Goal: Task Accomplishment & Management: Manage account settings

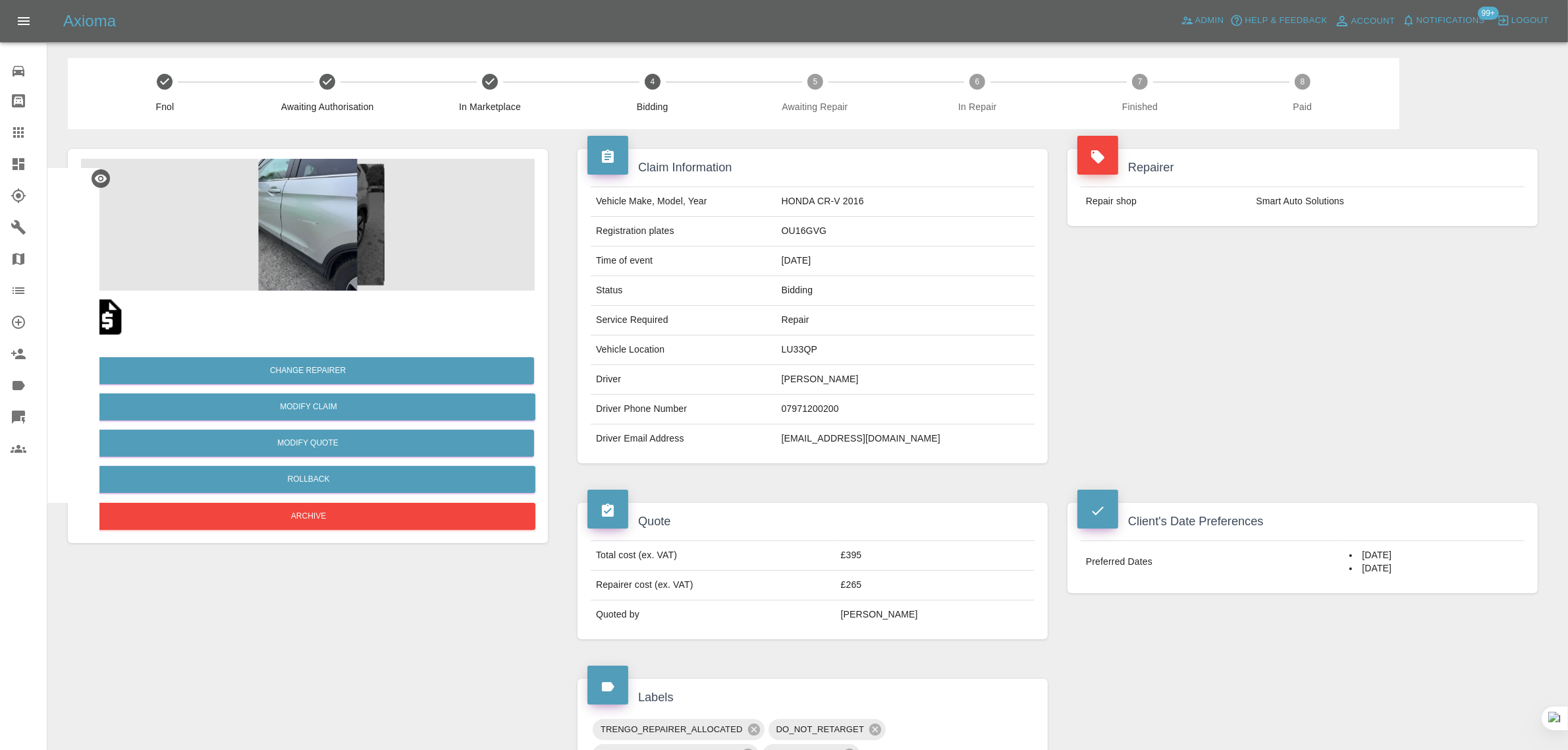
click at [33, 142] on link "Claims" at bounding box center [23, 132] width 47 height 31
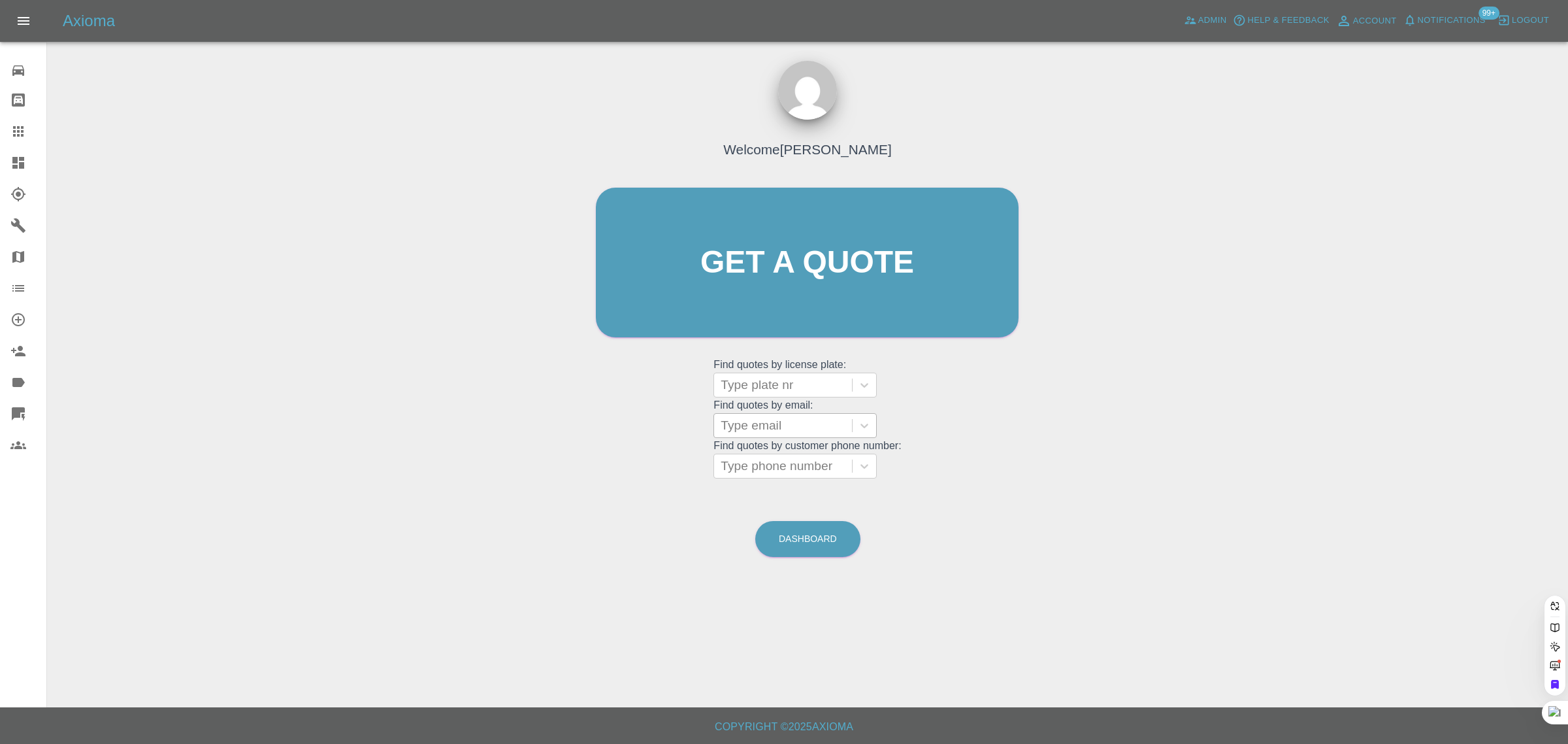
click at [786, 420] on div at bounding box center [783, 426] width 125 height 18
paste input "[EMAIL_ADDRESS][DOMAIN_NAME]"
type input "[EMAIL_ADDRESS][DOMAIN_NAME]"
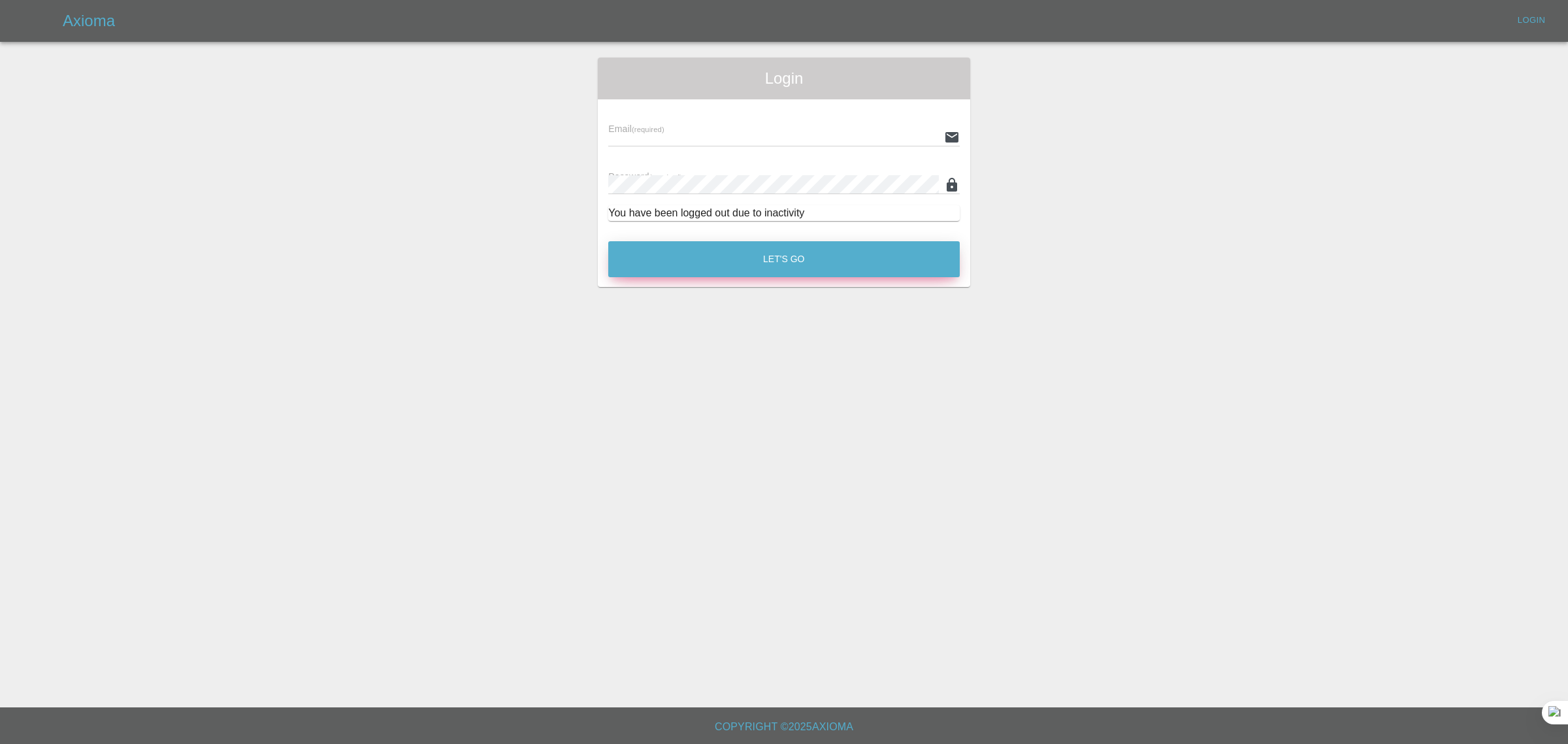
type input "[EMAIL_ADDRESS][DOMAIN_NAME]"
click at [860, 263] on button "Let's Go" at bounding box center [784, 259] width 352 height 36
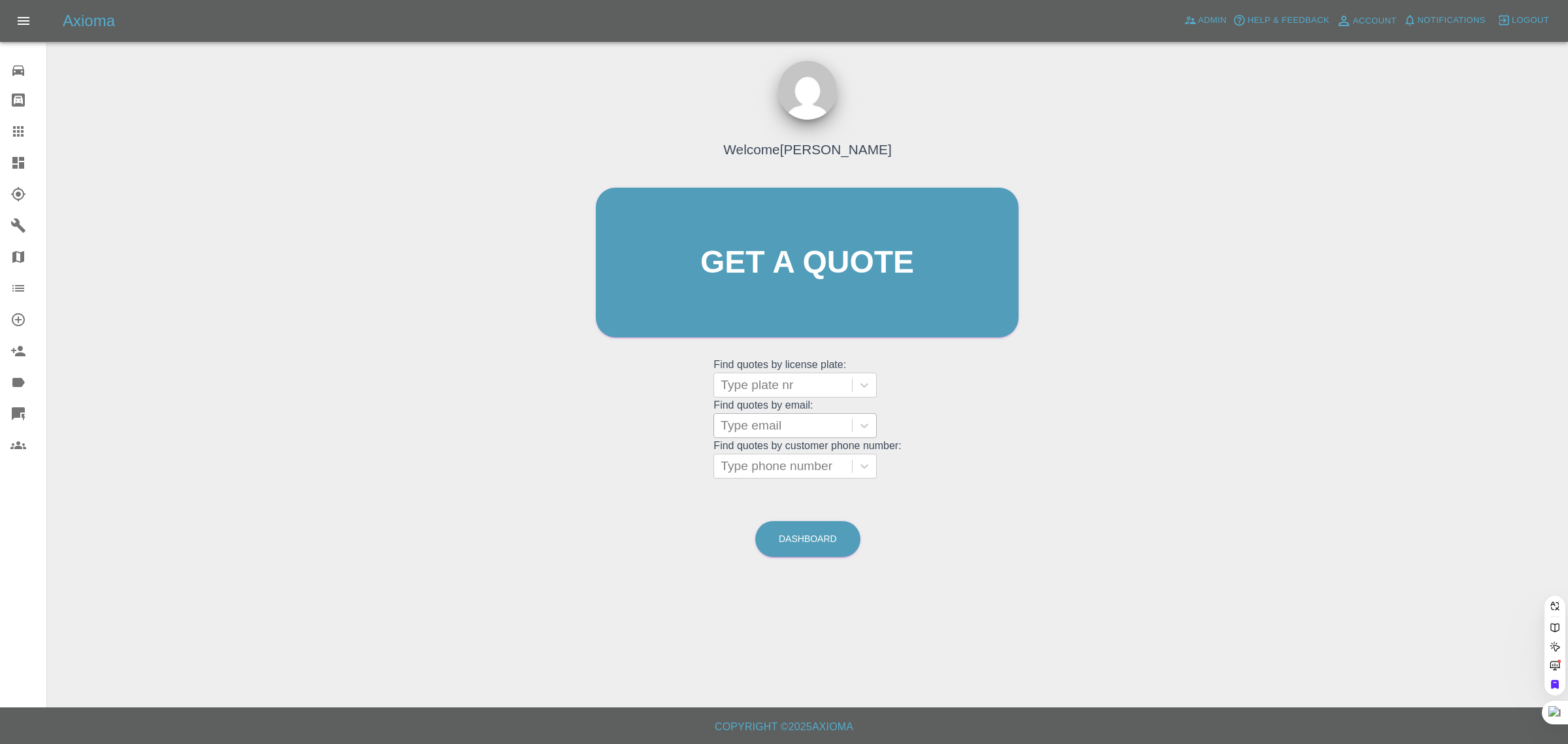
click at [818, 420] on div at bounding box center [783, 426] width 125 height 18
paste input "[EMAIL_ADDRESS][DOMAIN_NAME]"
type input "[EMAIL_ADDRESS][DOMAIN_NAME]"
click at [831, 468] on div "AL23LFC, Awaiting Repair" at bounding box center [795, 459] width 163 height 26
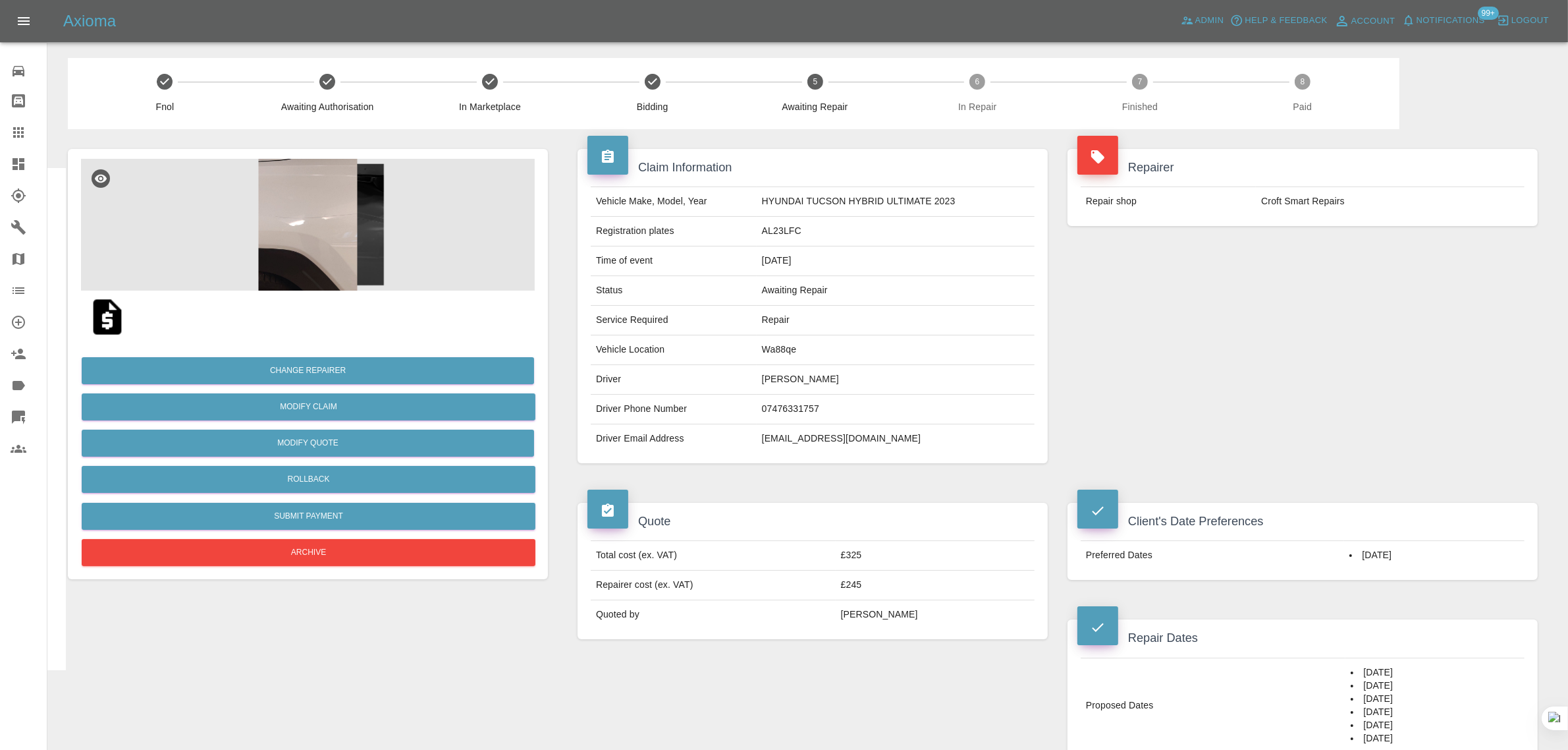
click at [21, 132] on icon at bounding box center [18, 132] width 16 height 16
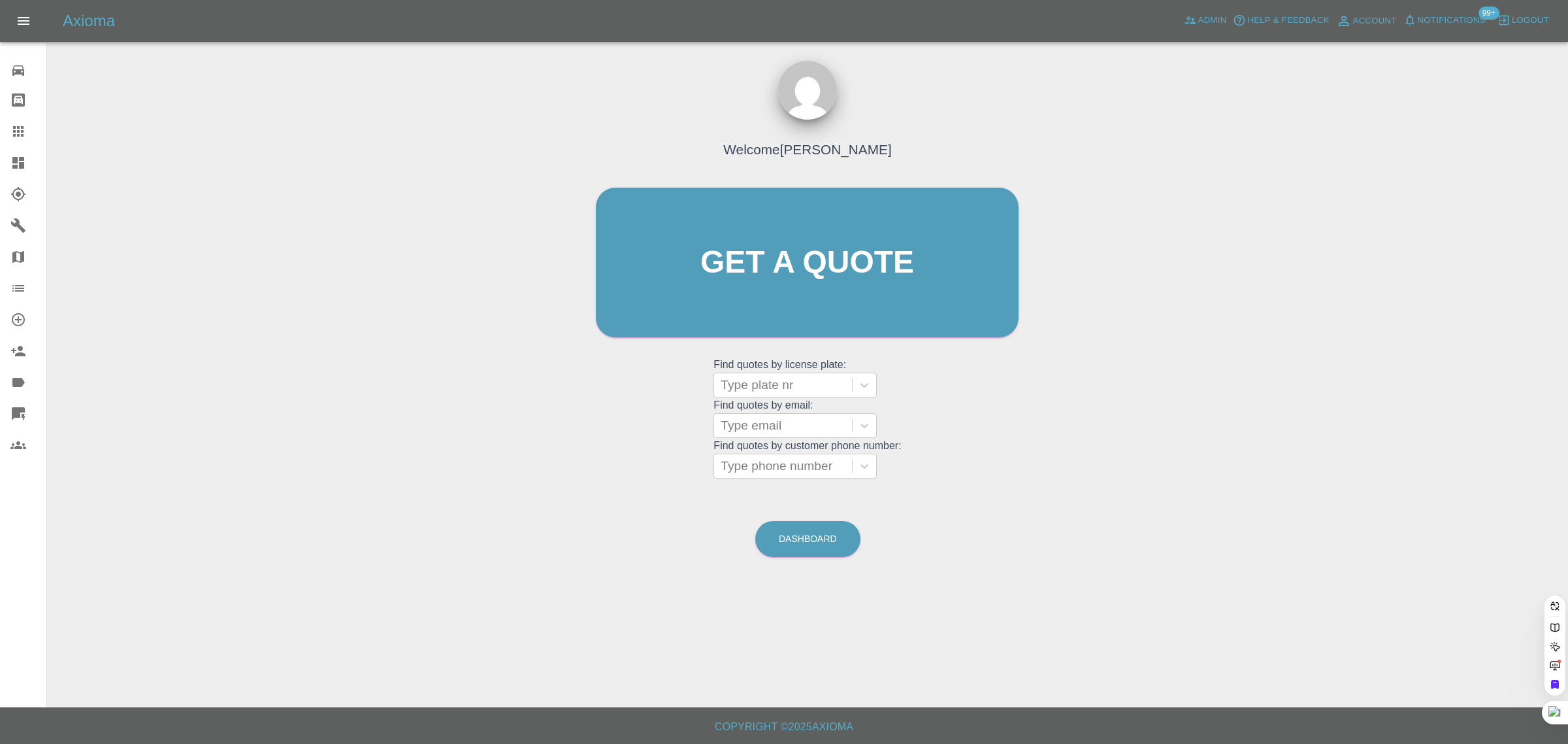
click at [779, 442] on grid "Find quotes by customer phone number: Type phone number" at bounding box center [807, 459] width 188 height 39
click at [775, 407] on grid "Find quotes by email: Type email" at bounding box center [807, 418] width 188 height 39
click at [759, 439] on grid "Find quotes by license plate: Type plate nr Find quotes by email: Type email Fi…" at bounding box center [807, 418] width 188 height 121
click at [747, 423] on div at bounding box center [783, 426] width 125 height 18
paste input "[EMAIL_ADDRESS][DOMAIN_NAME]"
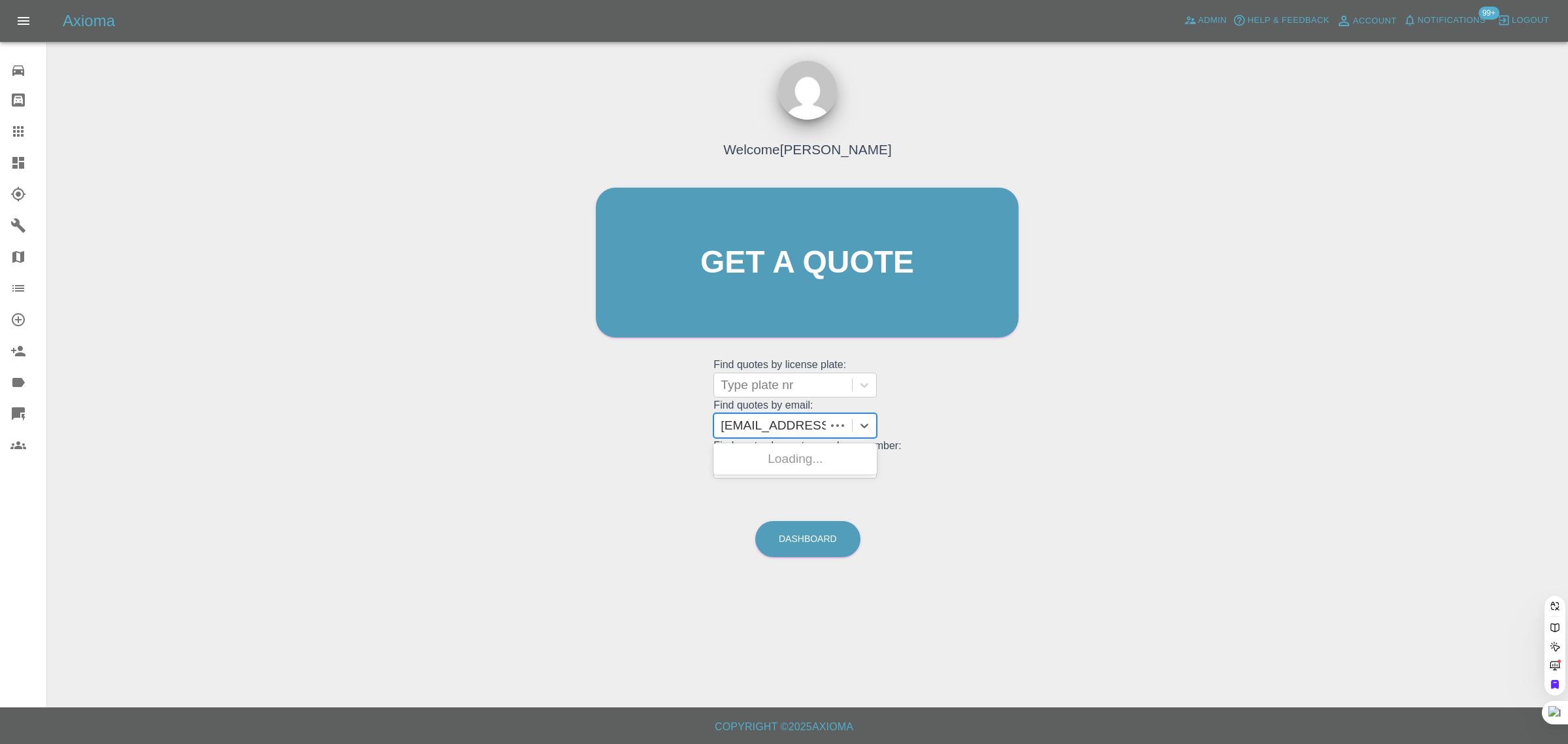
scroll to position [0, 17]
type input "[EMAIL_ADDRESS][DOMAIN_NAME]"
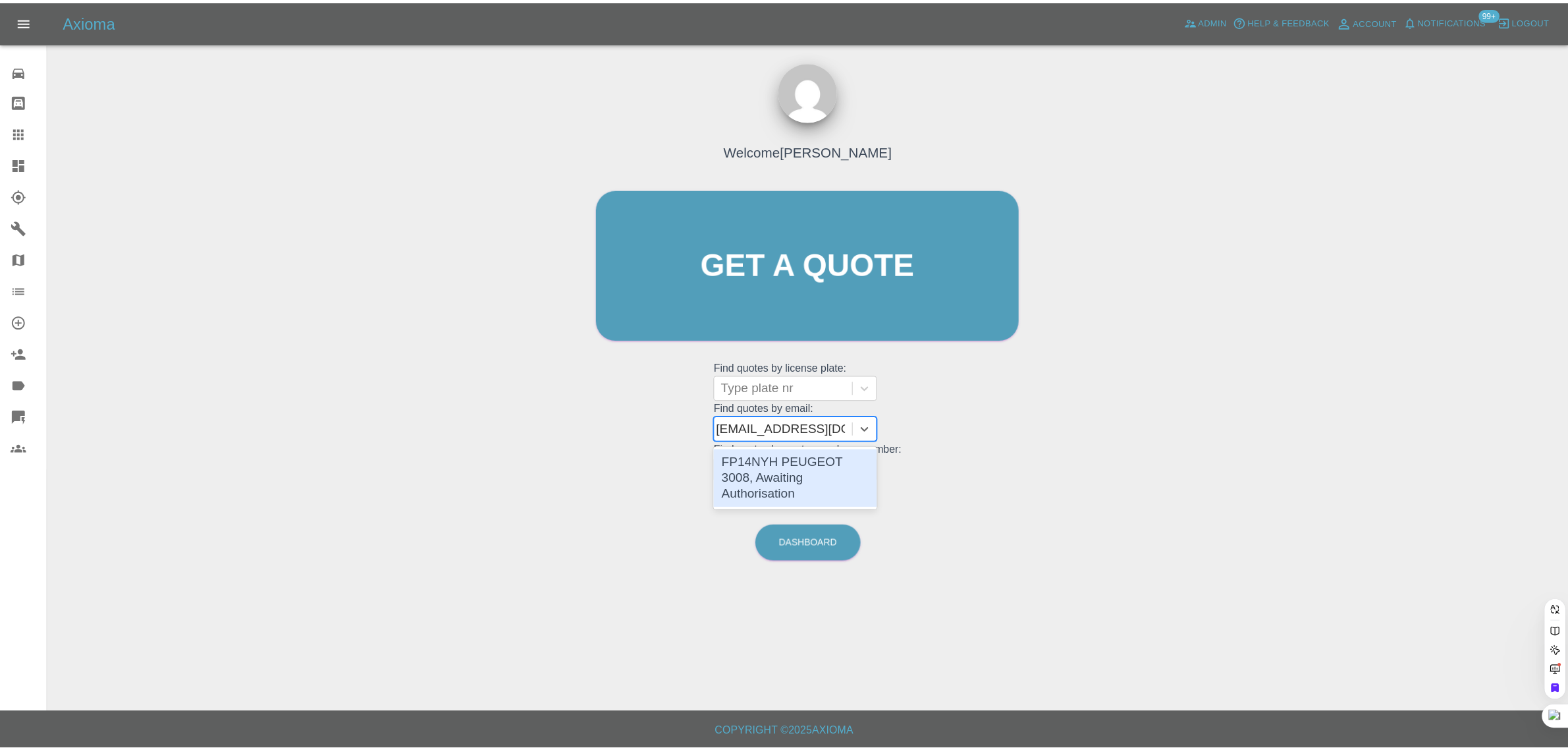
scroll to position [0, 0]
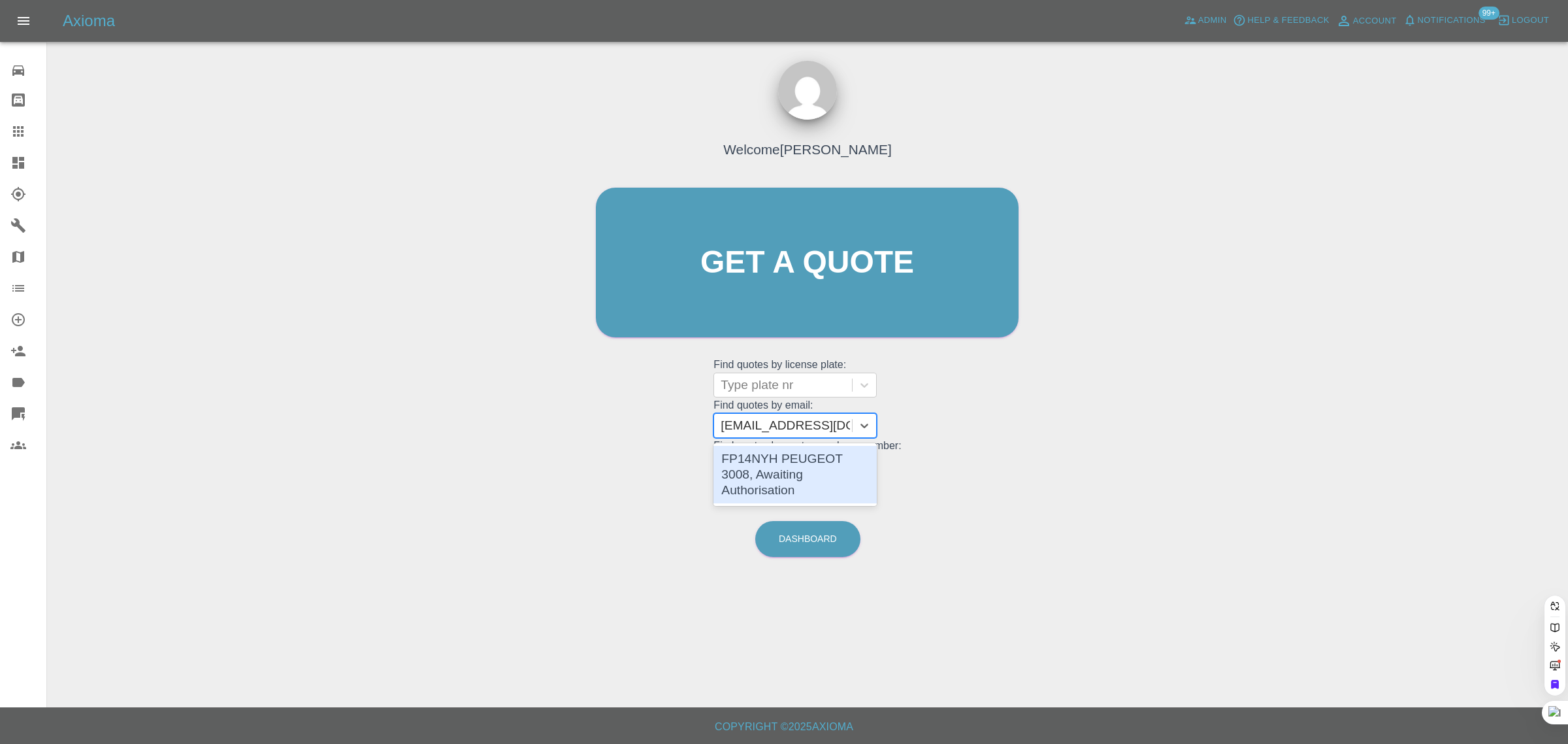
click at [760, 482] on div "FP14NYH PEUGEOT 3008, Awaiting Authorisation" at bounding box center [795, 474] width 163 height 57
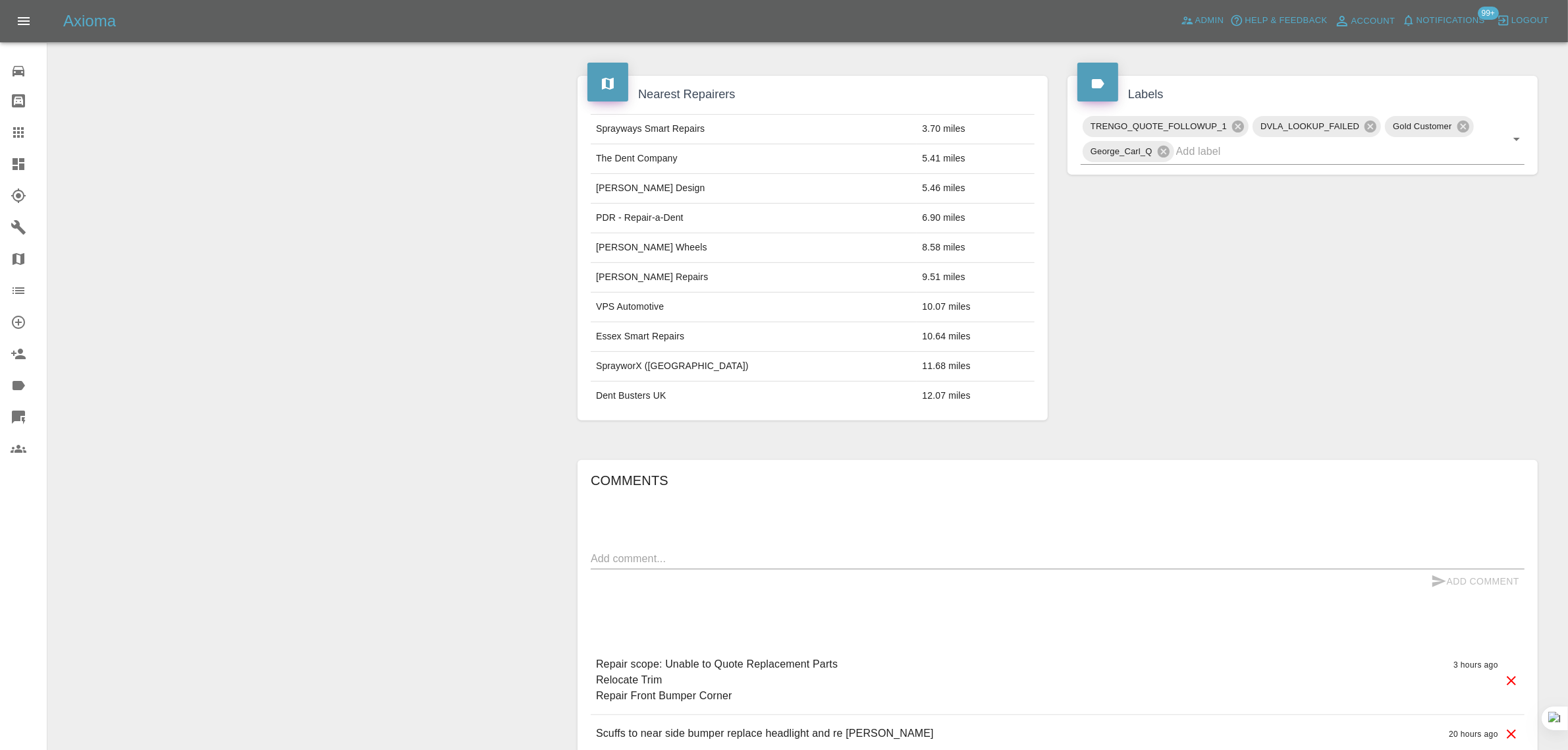
scroll to position [659, 0]
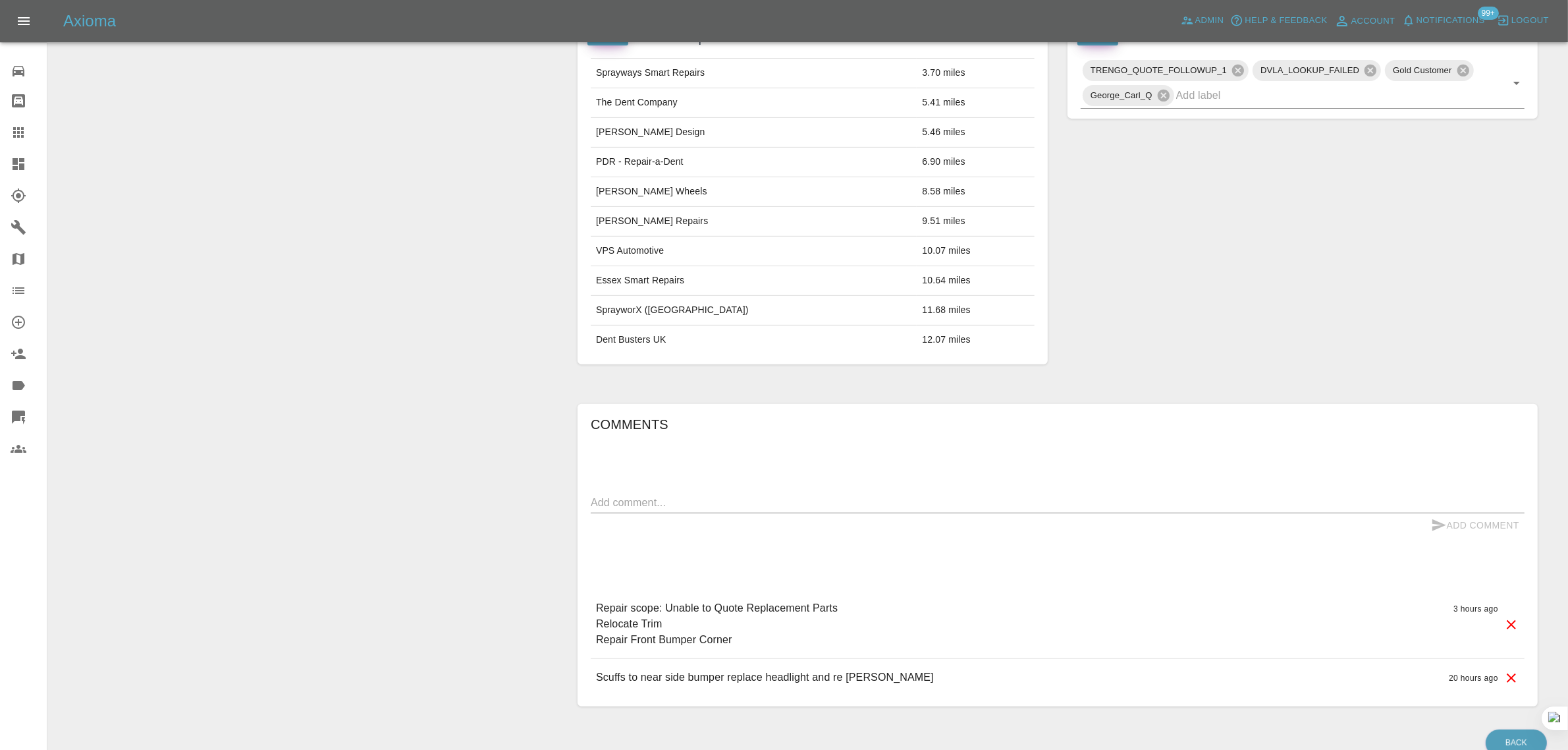
click at [793, 509] on textarea at bounding box center [1058, 502] width 934 height 15
paste textarea "I fully understand, I'll have to decline as it would need doing at the same tim…"
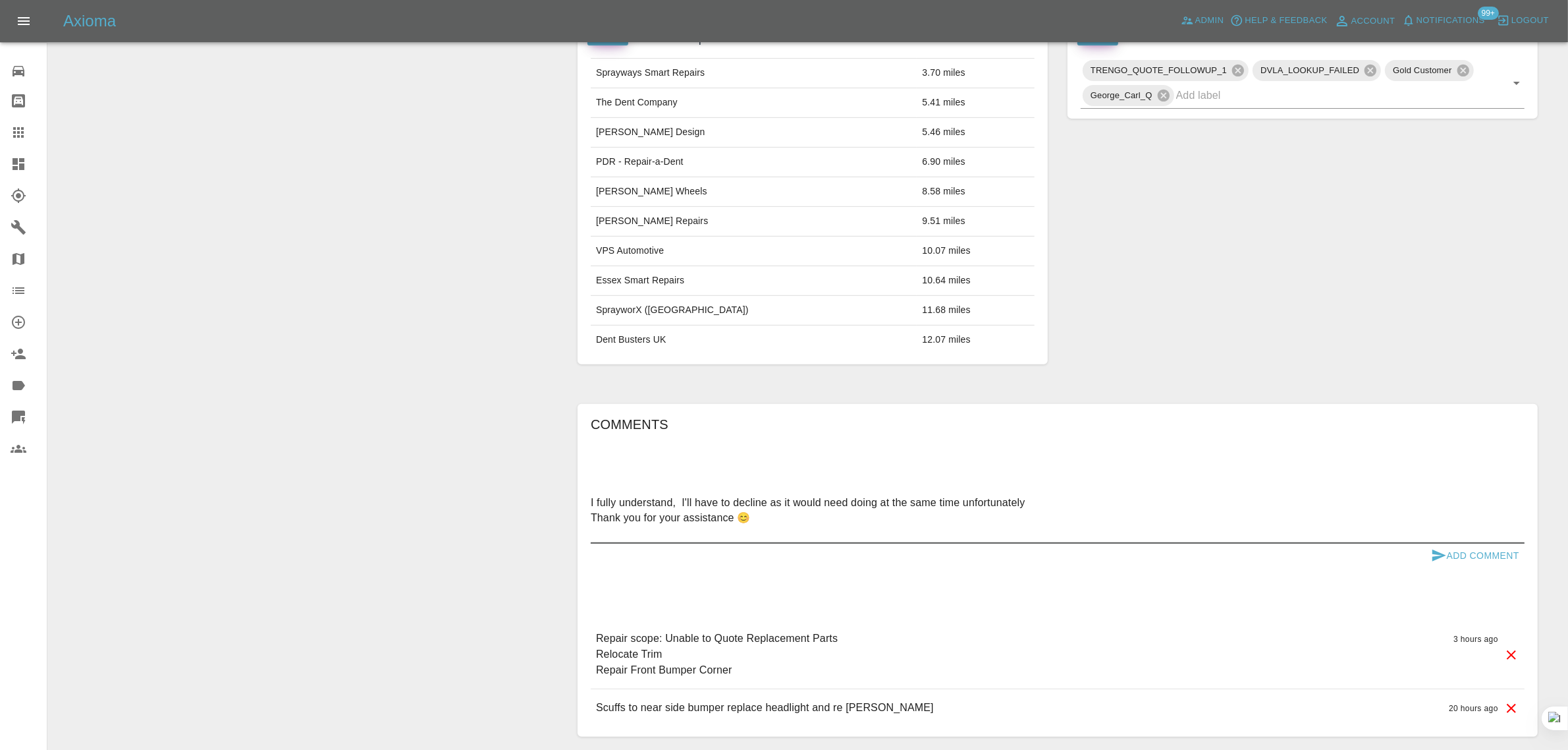
type textarea "I fully understand, I'll have to decline as it would need doing at the same tim…"
click at [1493, 559] on button "Add Comment" at bounding box center [1475, 555] width 99 height 24
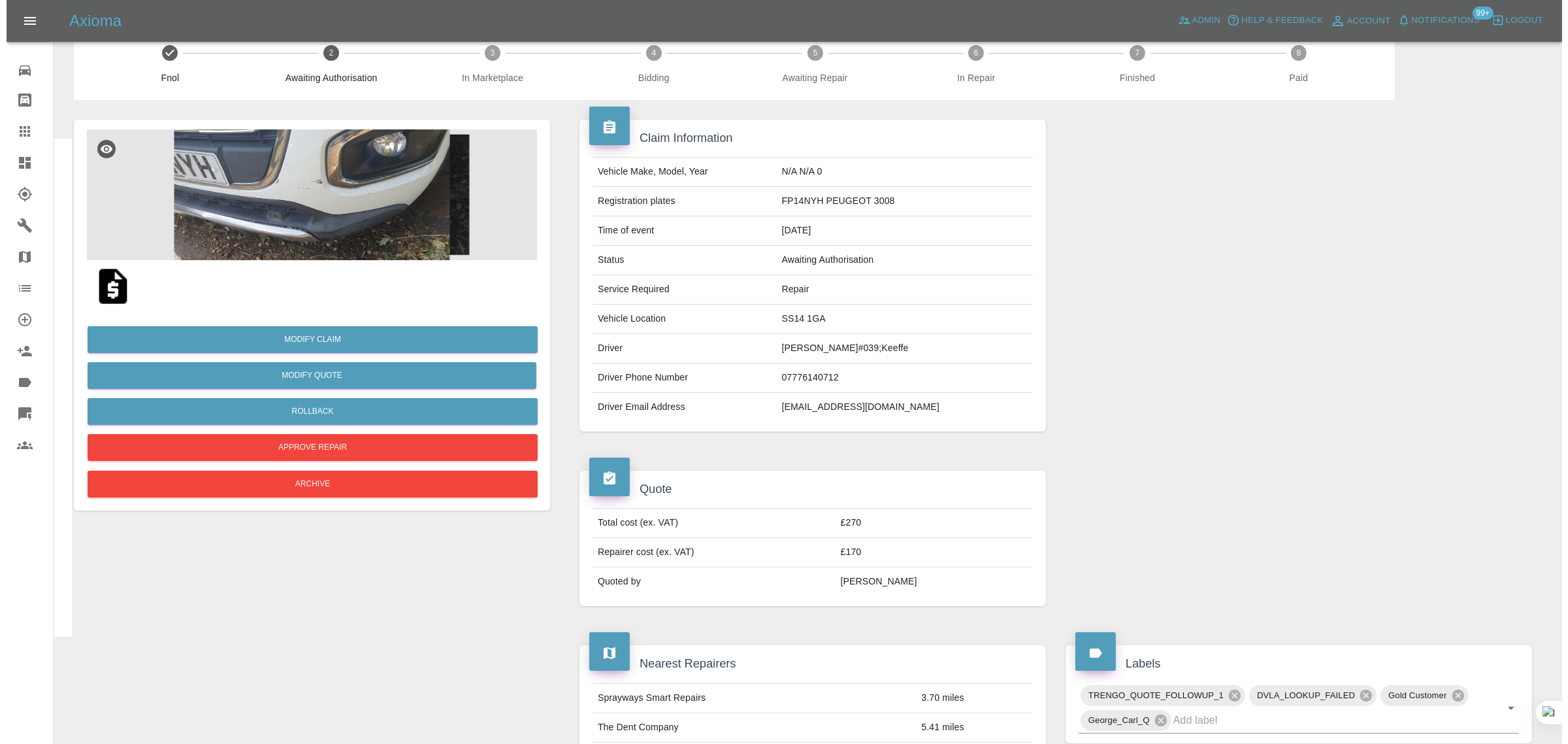
scroll to position [0, 0]
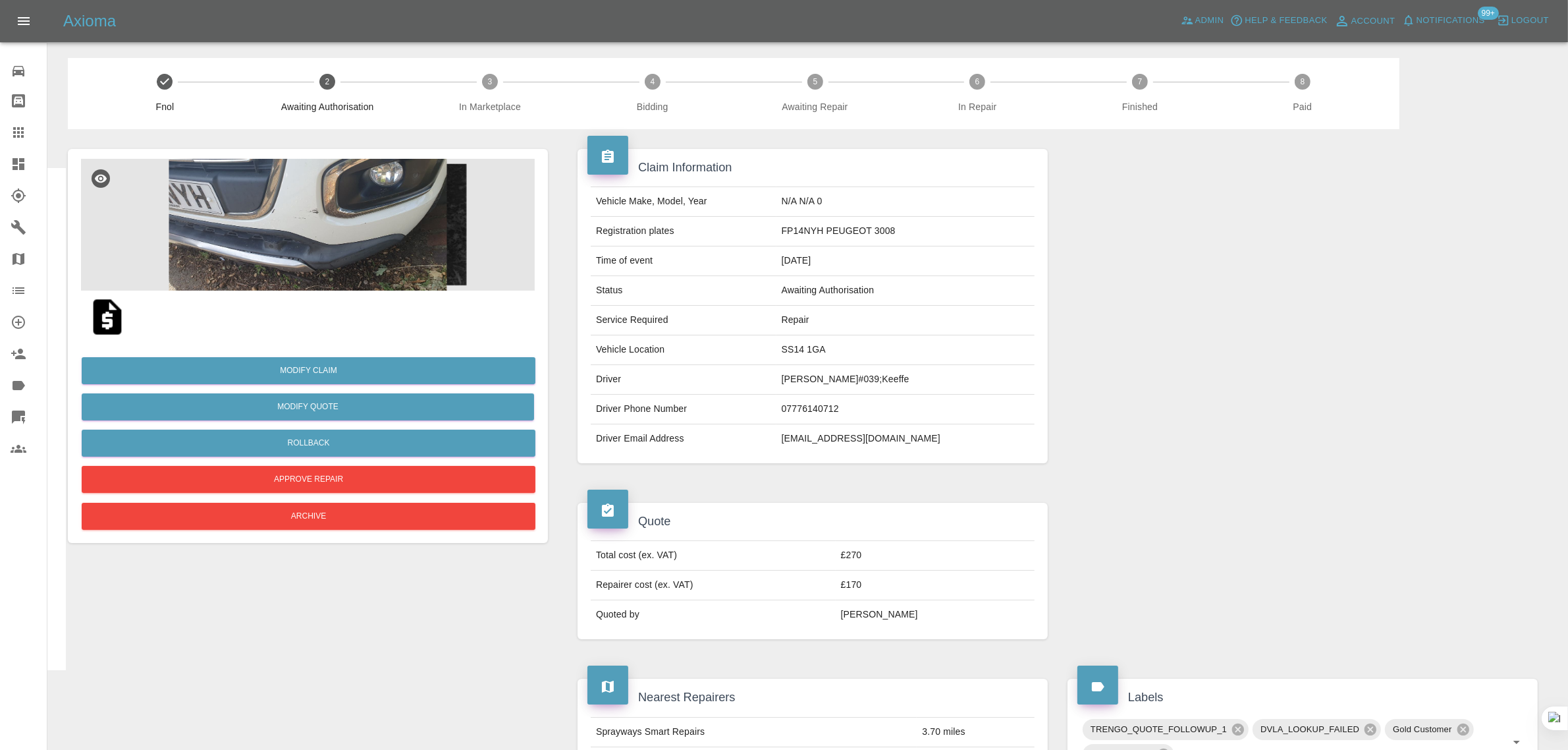
click at [21, 133] on icon at bounding box center [18, 132] width 16 height 16
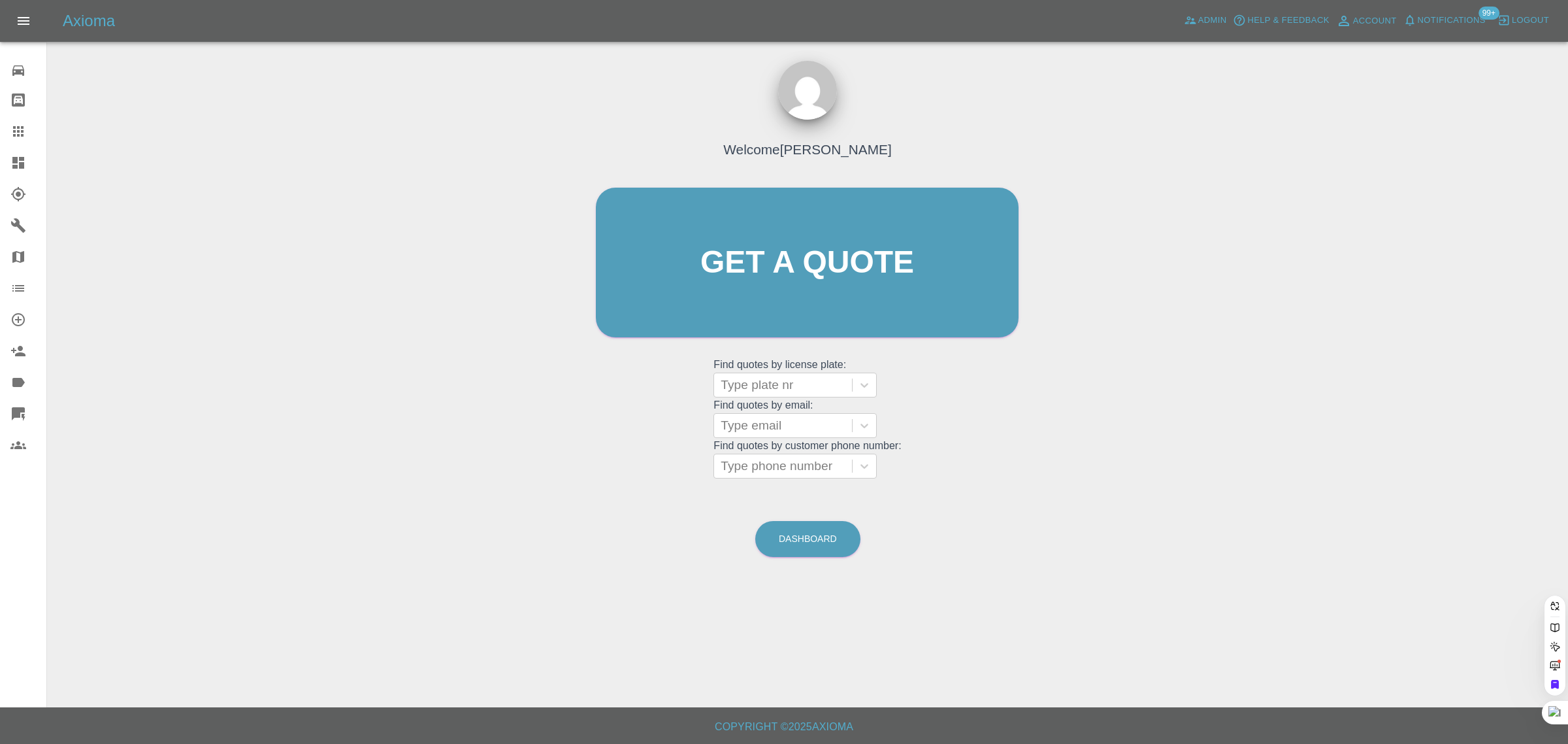
click at [777, 439] on grid "Find quotes by license plate: Type plate nr Find quotes by email: Type email Fi…" at bounding box center [807, 418] width 188 height 121
click at [750, 422] on div at bounding box center [783, 426] width 125 height 18
paste input "[PERSON_NAME][EMAIL_ADDRESS][DOMAIN_NAME]"
type input "[PERSON_NAME][EMAIL_ADDRESS][DOMAIN_NAME]"
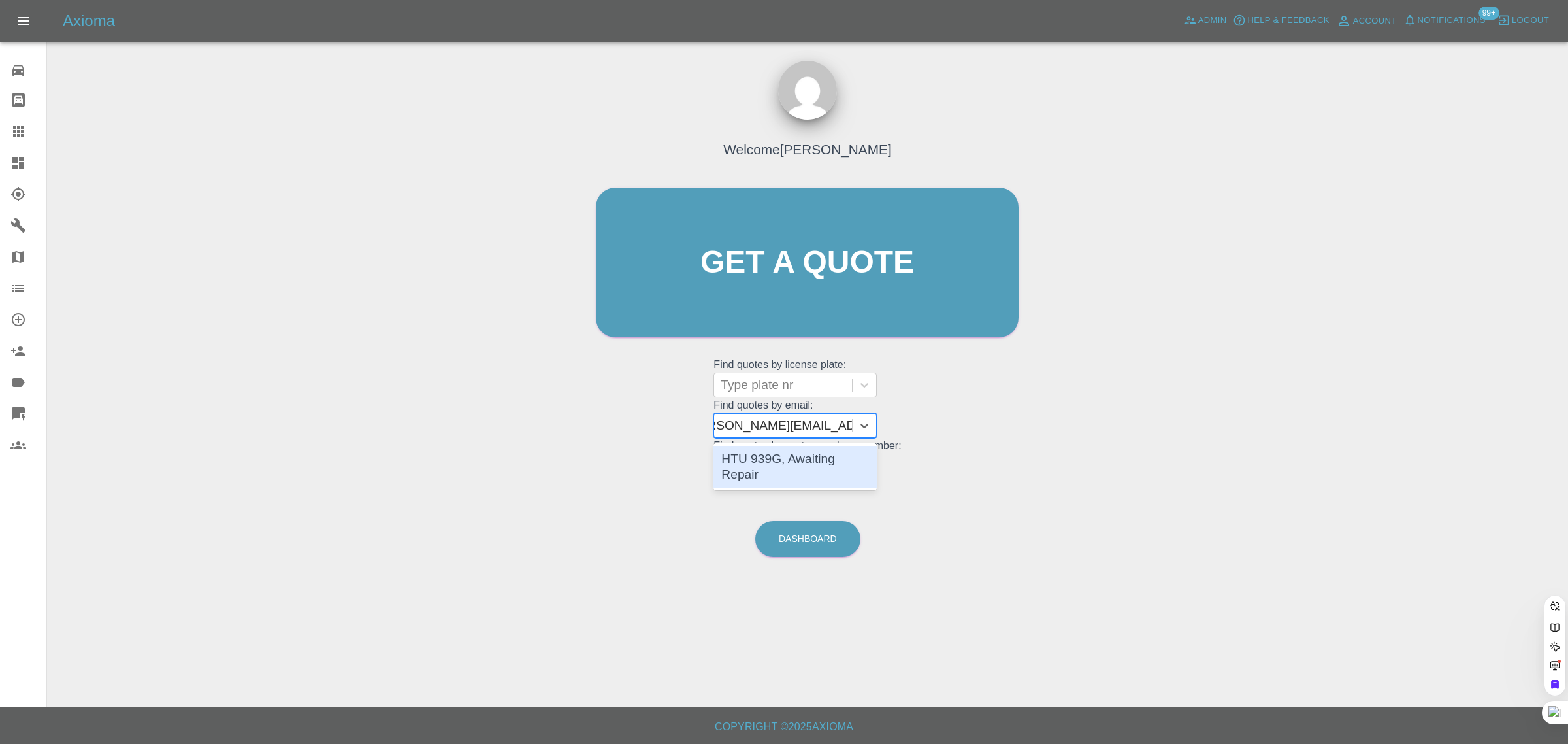
click at [773, 453] on div "HTU 939G, Awaiting Repair" at bounding box center [795, 466] width 163 height 42
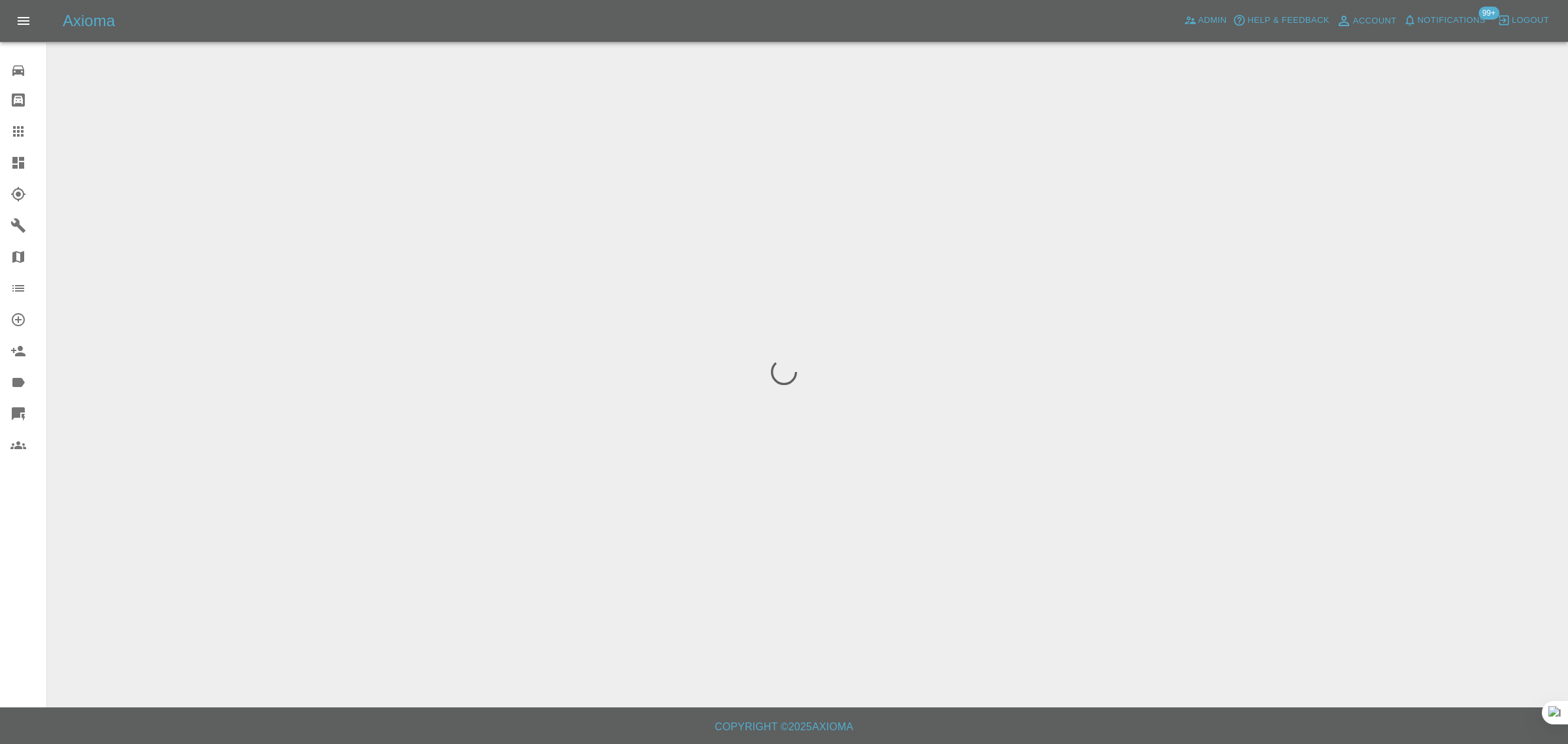
drag, startPoint x: 21, startPoint y: 507, endPoint x: 37, endPoint y: 507, distance: 16.0
click at [21, 507] on div "0 Repair home Bodyshop home Claims Dashboard Explorer Garages Map Organization …" at bounding box center [23, 372] width 47 height 744
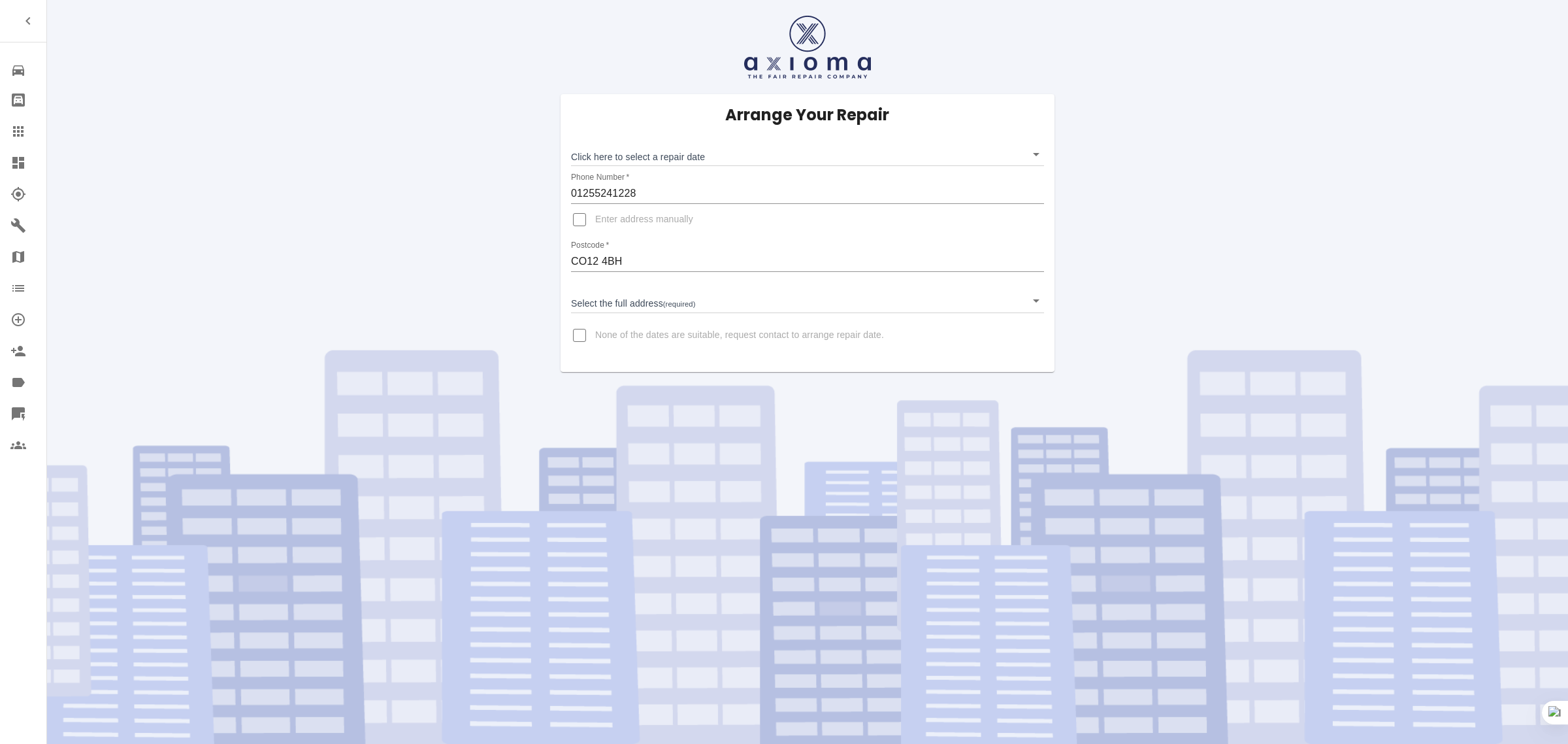
click at [768, 140] on div "Click here to select a repair date ​" at bounding box center [807, 148] width 473 height 34
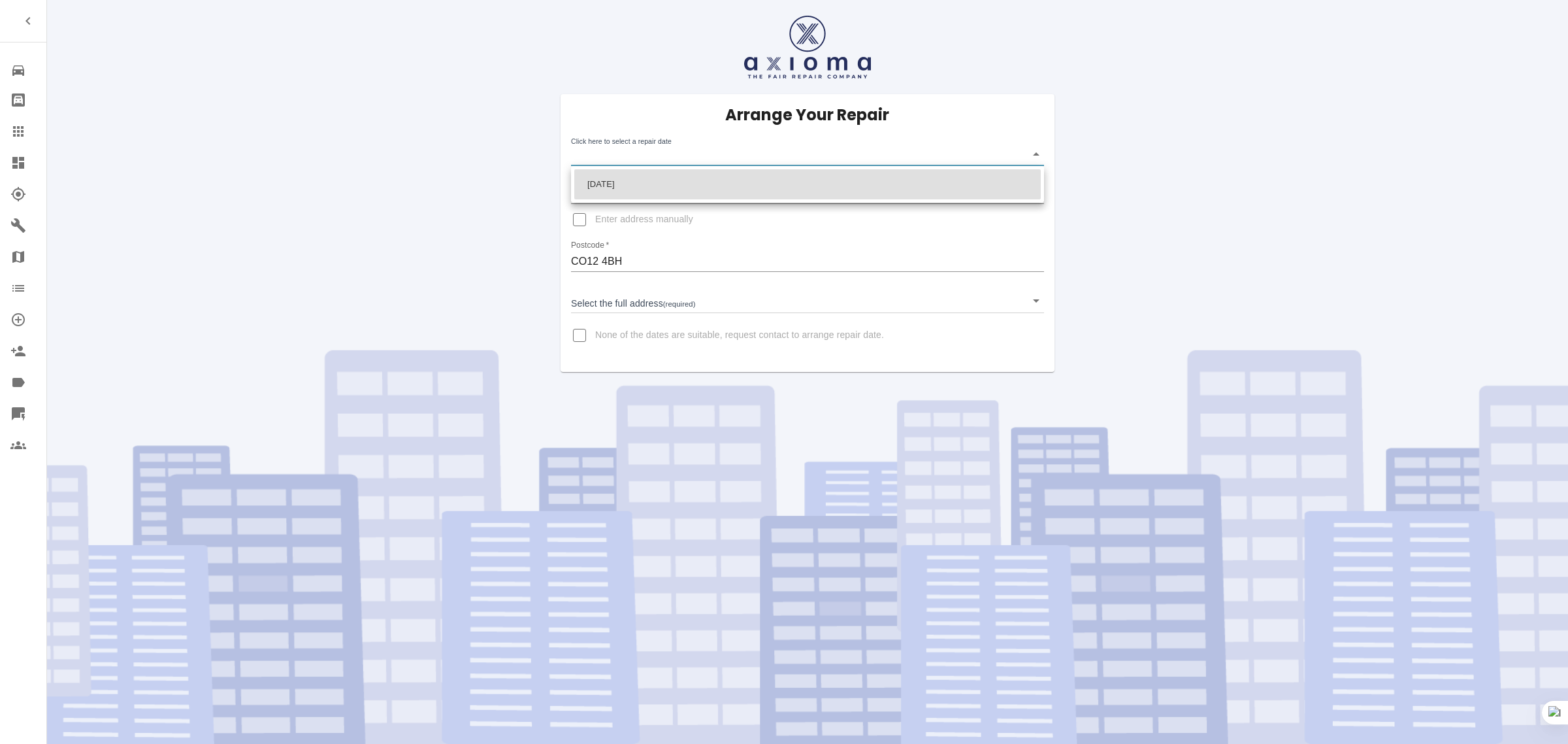
click at [753, 157] on body "Repair home Bodyshop home Claims Dashboard Explorer Garages Map Organization Cr…" at bounding box center [784, 372] width 1568 height 744
click at [25, 130] on div at bounding box center [784, 372] width 1568 height 744
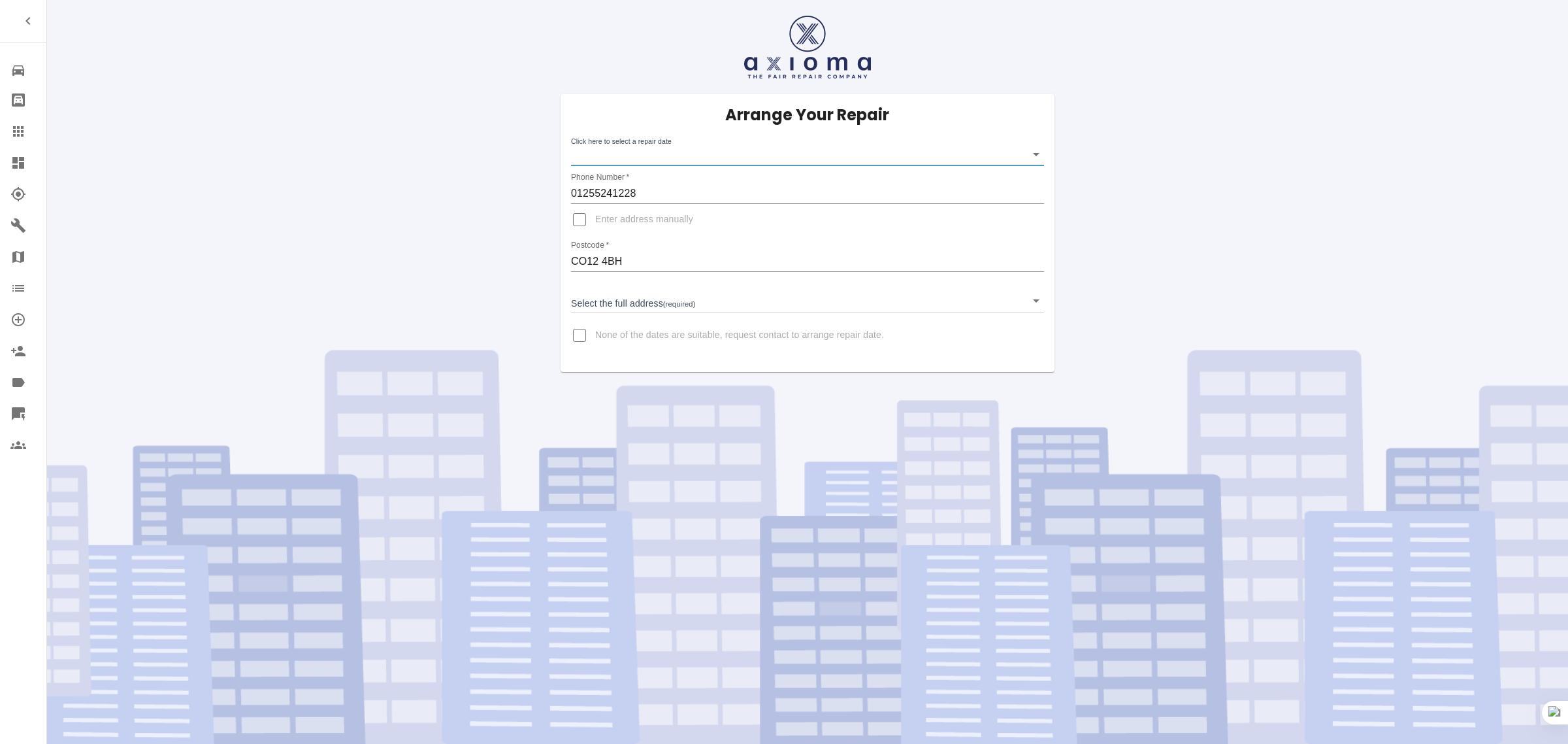
click at [24, 130] on icon at bounding box center [18, 131] width 16 height 16
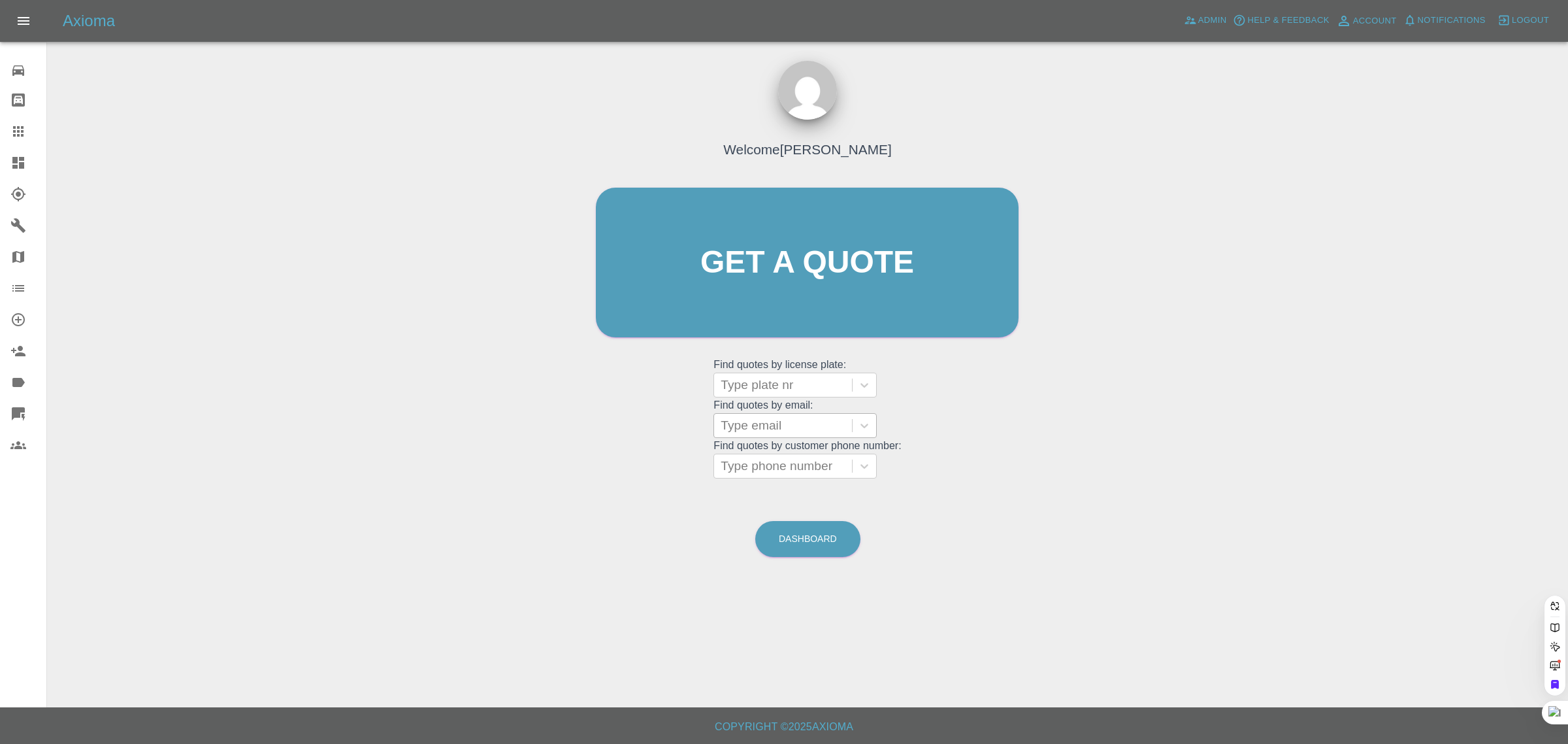
click at [830, 428] on div at bounding box center [783, 426] width 125 height 18
paste input "[EMAIL_ADDRESS][DOMAIN_NAME]"
type input "andysaul2007@icloud.co"
click at [815, 464] on div "OU16GVG, In Marketplace" at bounding box center [795, 466] width 163 height 42
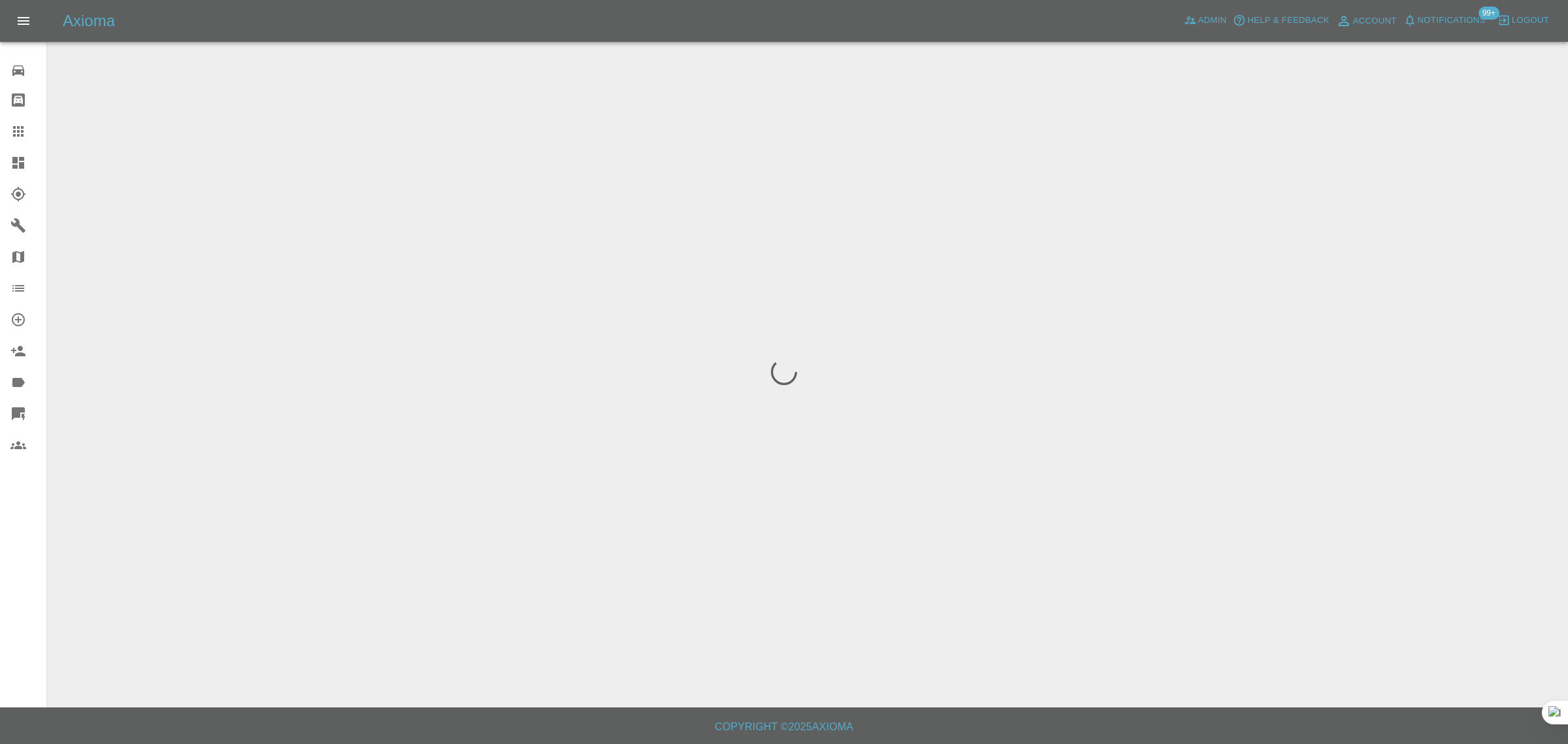
click at [15, 589] on div "0 Repair home Bodyshop home Claims Dashboard Explorer Garages Map Organization …" at bounding box center [23, 372] width 47 height 744
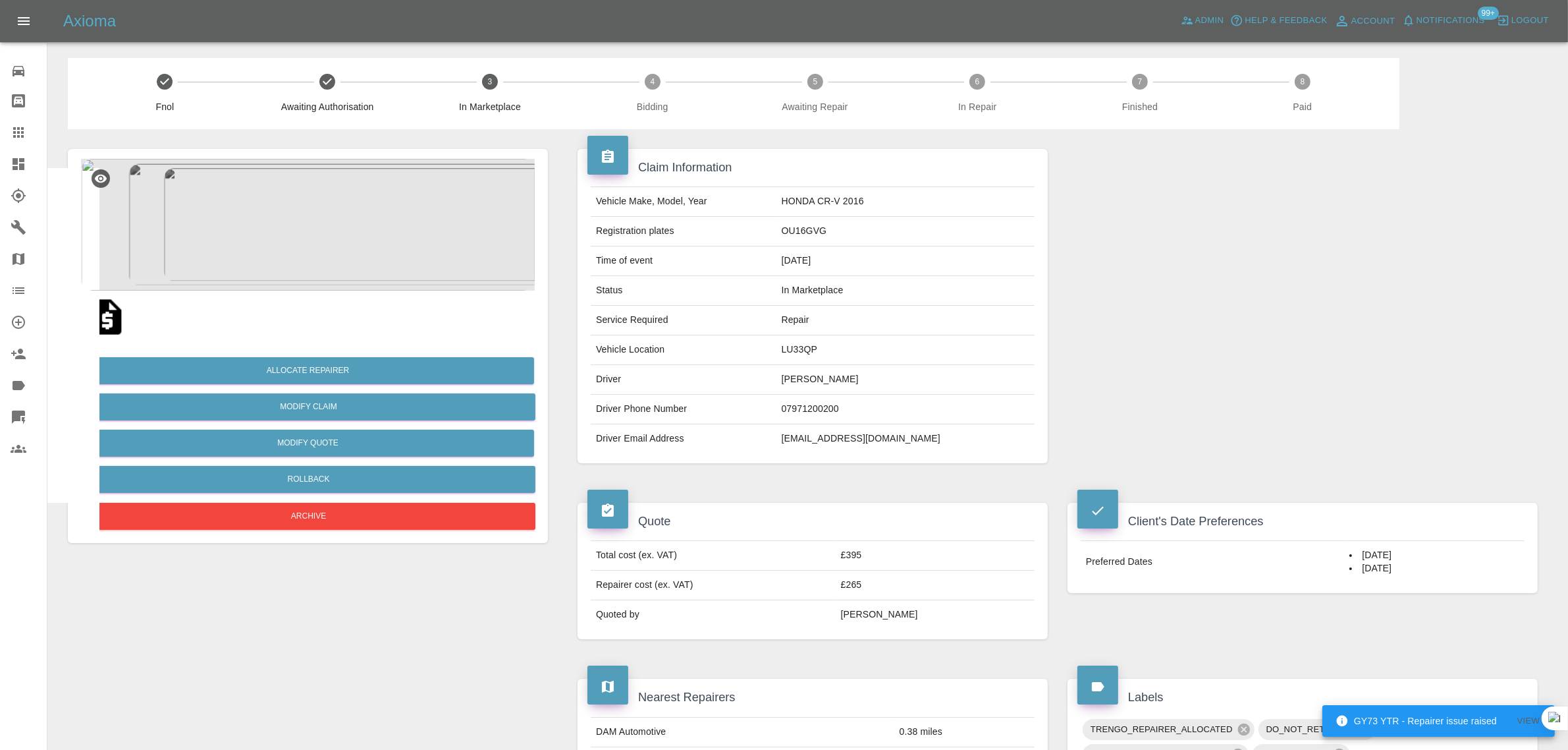
click at [20, 137] on icon at bounding box center [18, 132] width 16 height 16
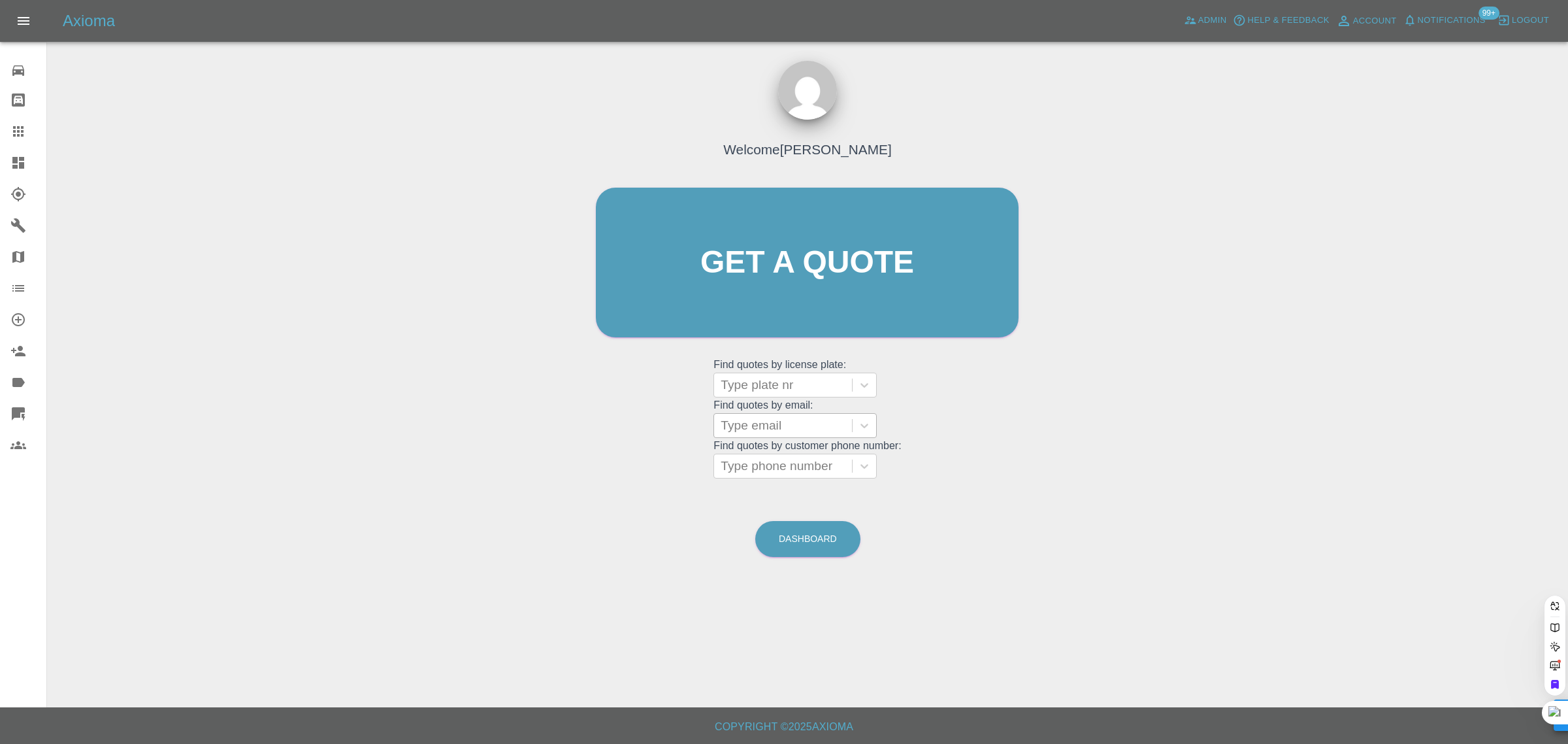
click at [821, 420] on div at bounding box center [783, 426] width 125 height 18
paste input "rickychampion@yahoo.co.uk"
type input "rickychampion@yahoo.co.u"
click at [790, 456] on div "AJ71UZF, Bidding" at bounding box center [795, 459] width 163 height 26
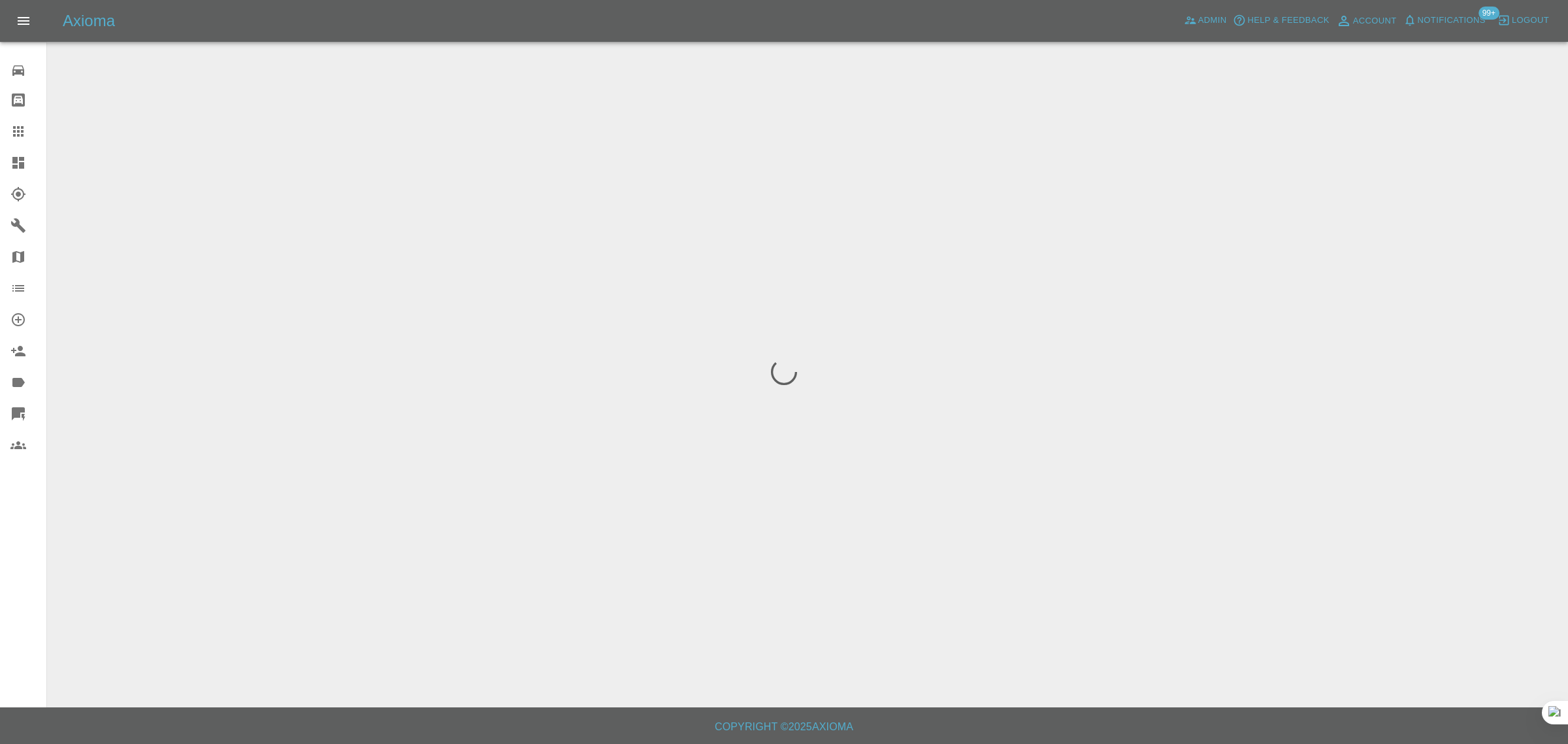
click at [11, 527] on div "0 Repair home Bodyshop home Claims Dashboard Explorer Garages Map Organization …" at bounding box center [23, 372] width 47 height 744
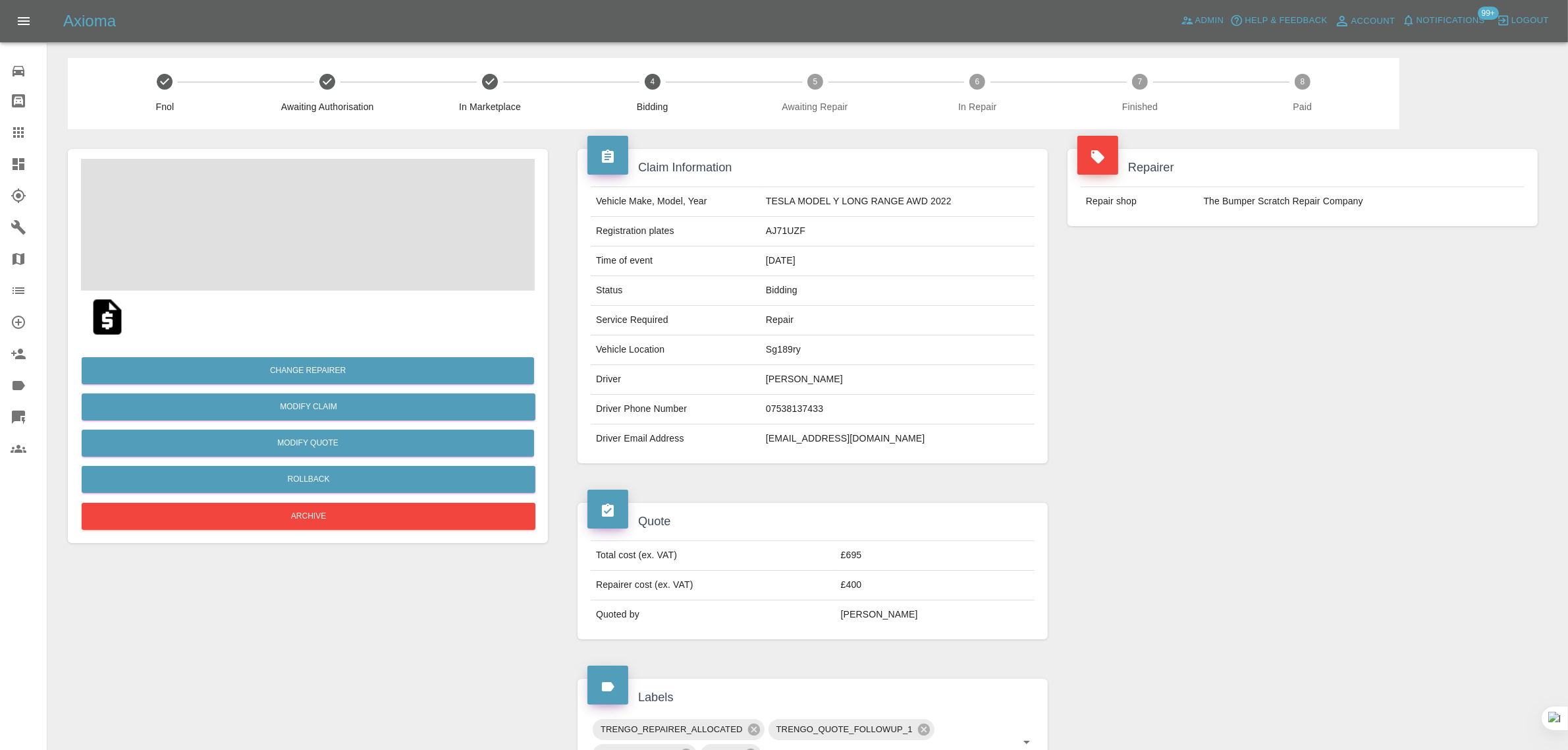
scroll to position [478, 0]
